Goal: Book appointment/travel/reservation

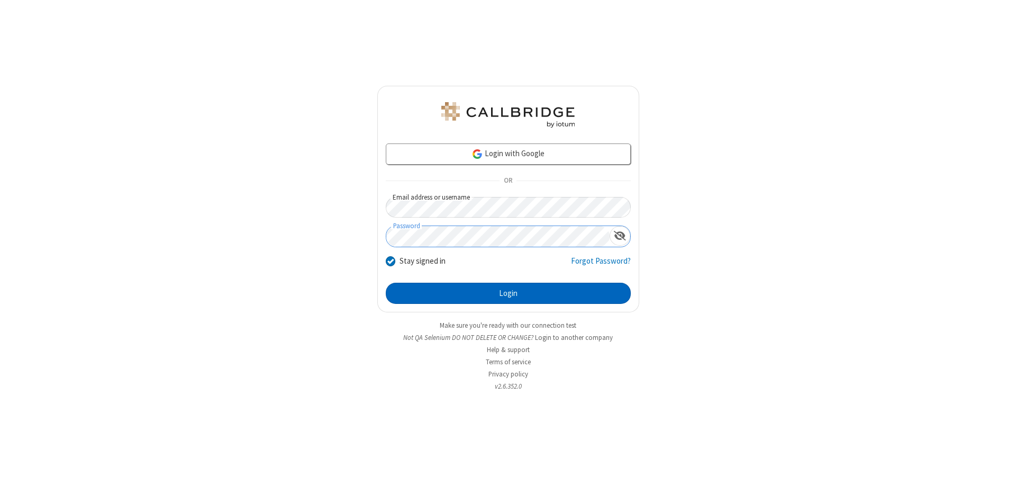
click at [508, 293] on button "Login" at bounding box center [508, 293] width 245 height 21
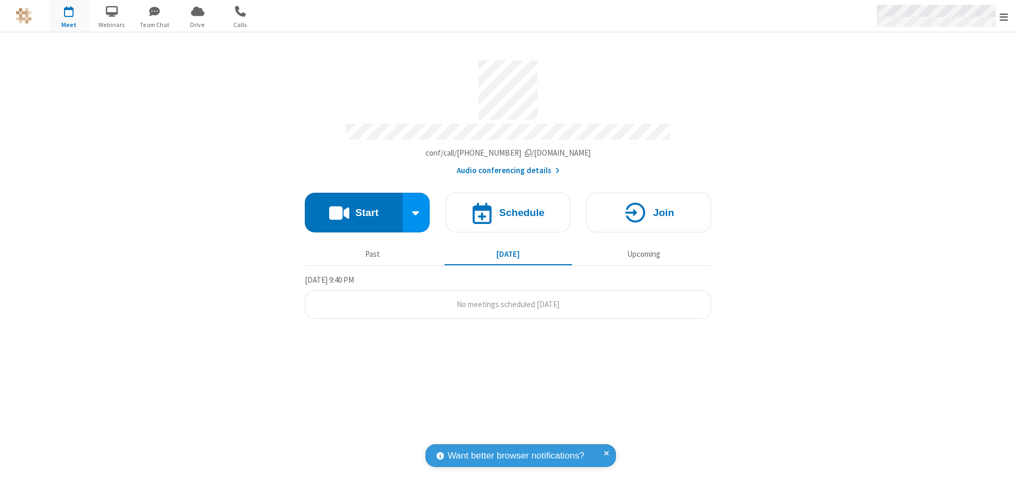
click at [1004, 16] on span "Open menu" at bounding box center [1004, 17] width 8 height 11
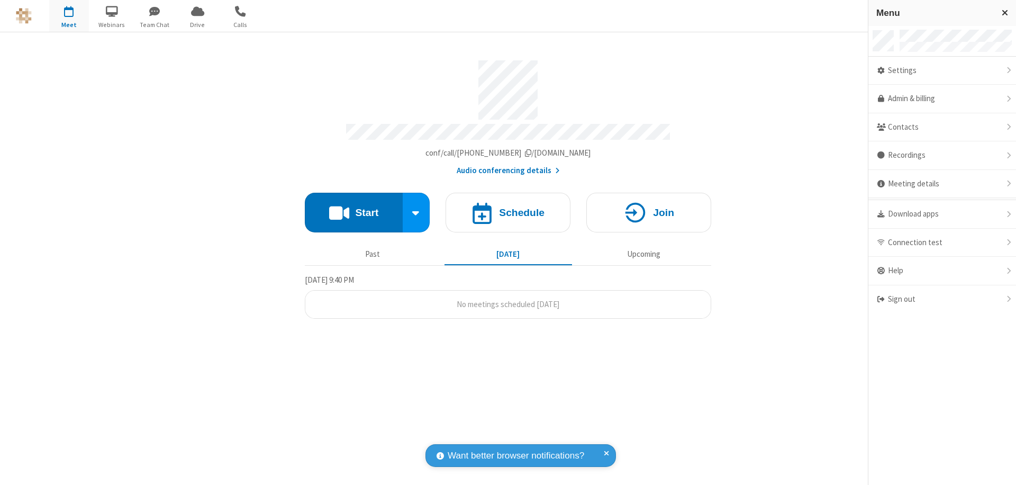
click at [69, 16] on span "button" at bounding box center [69, 11] width 40 height 18
click at [508, 208] on h4 "Schedule" at bounding box center [522, 213] width 46 height 10
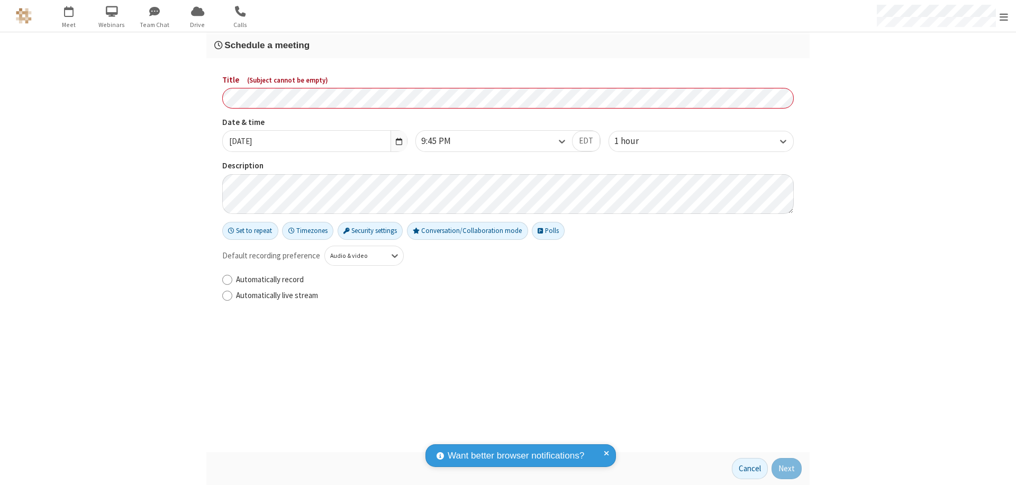
click at [508, 45] on h3 "Schedule a meeting" at bounding box center [508, 45] width 588 height 10
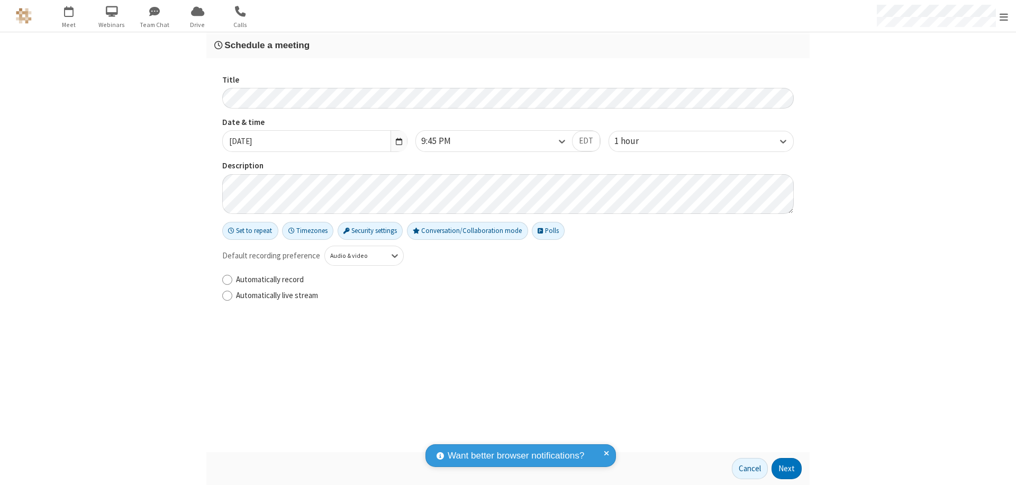
click at [787, 469] on button "Next" at bounding box center [787, 468] width 30 height 21
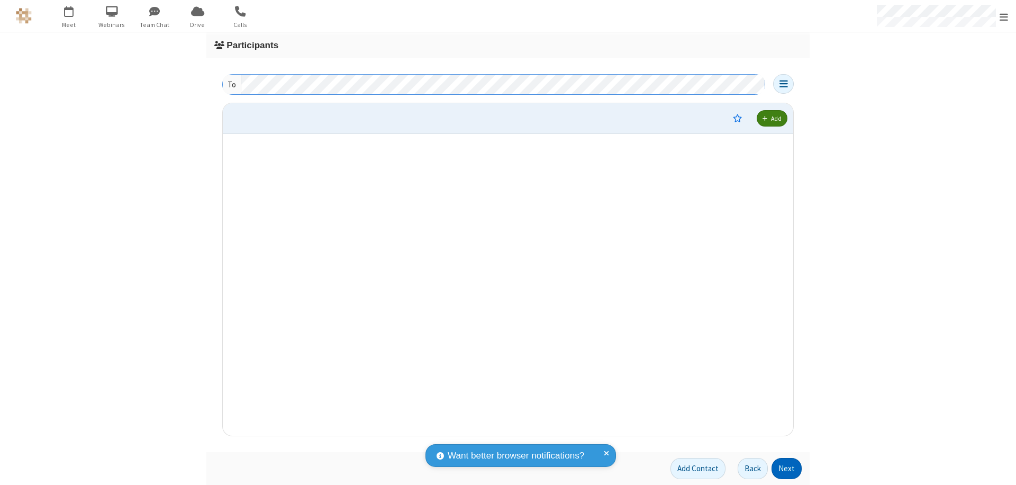
click at [787, 469] on button "Next" at bounding box center [787, 468] width 30 height 21
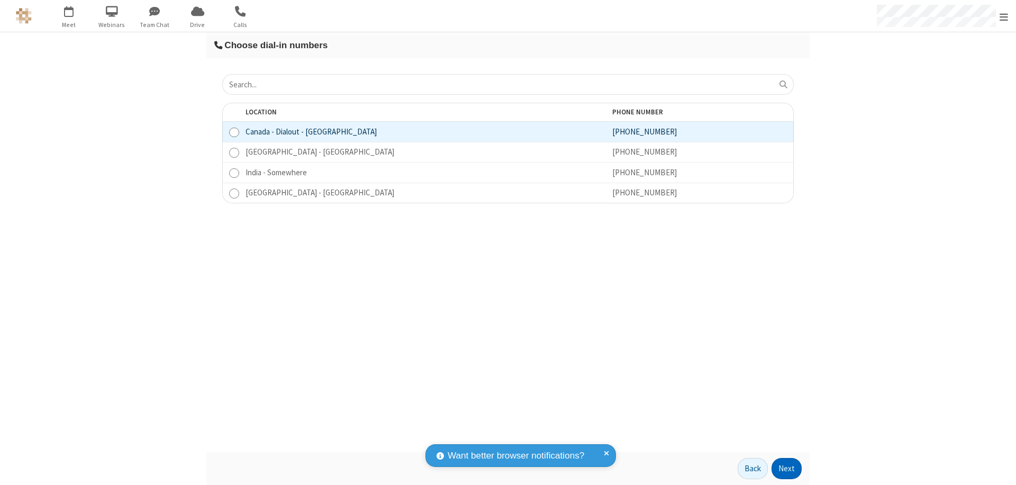
click at [787, 469] on button "Next" at bounding box center [787, 468] width 30 height 21
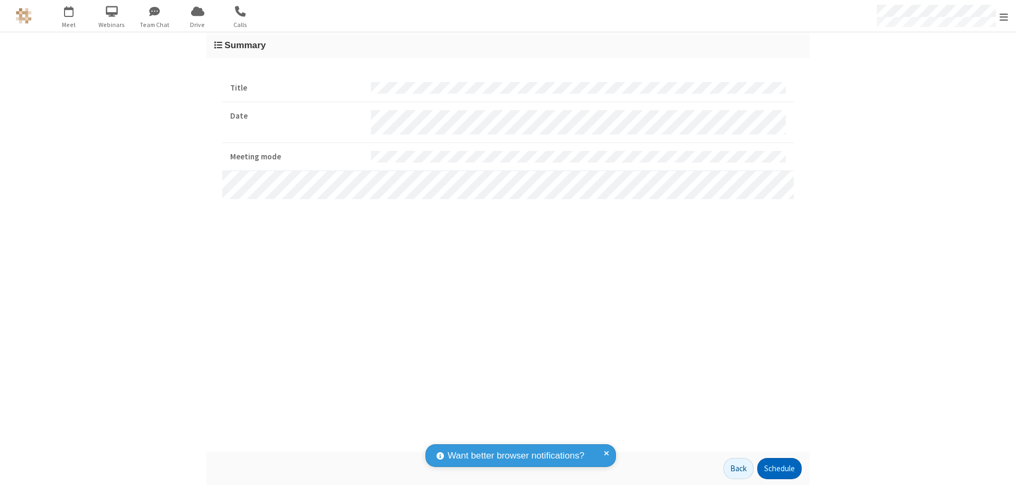
click at [779, 469] on button "Schedule" at bounding box center [780, 468] width 44 height 21
